Goal: Find specific page/section: Find specific page/section

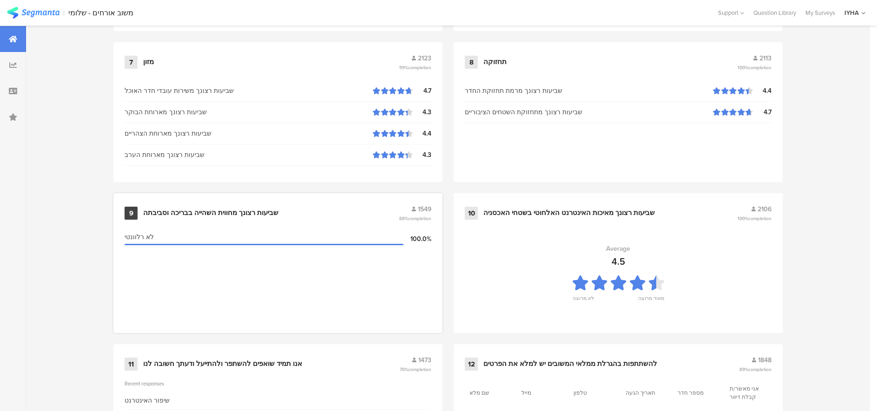
scroll to position [951, 0]
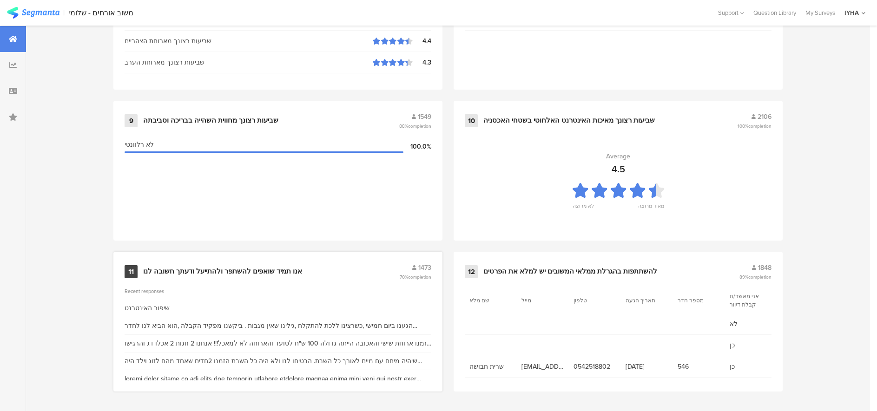
click at [209, 267] on div "אנו תמיד שואפים להשתפר ולהתייעל ודעתך חשובה לנו" at bounding box center [222, 271] width 159 height 9
